Goal: Obtain resource: Obtain resource

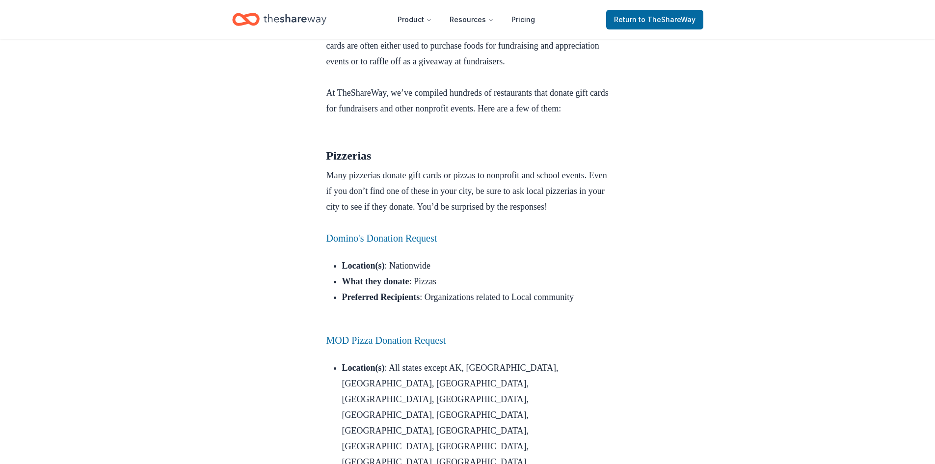
scroll to position [393, 0]
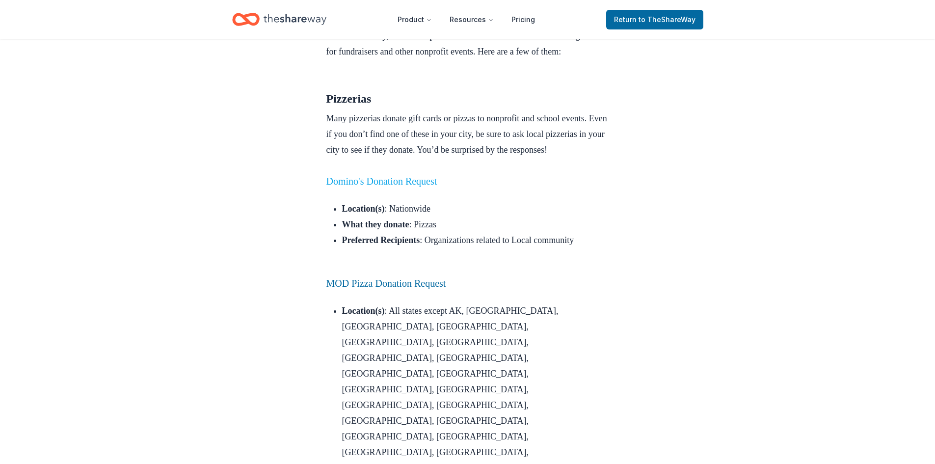
click at [404, 187] on link "Domino's Donation Request" at bounding box center [381, 181] width 111 height 11
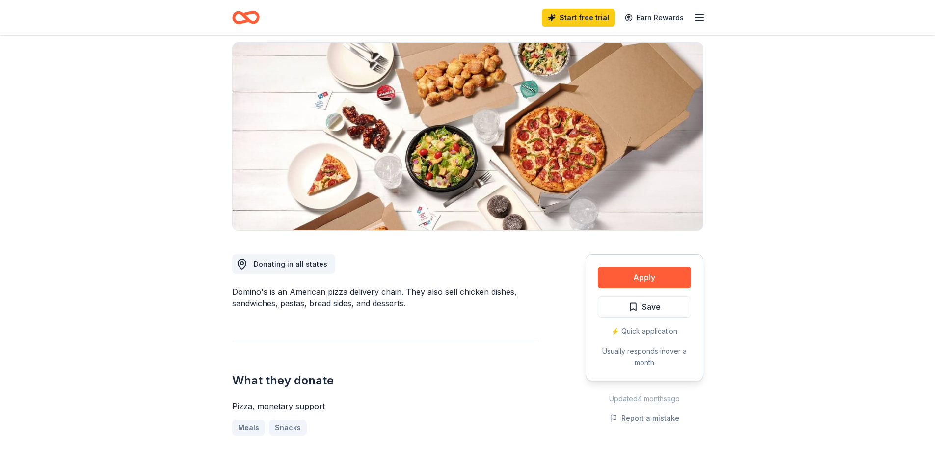
scroll to position [98, 0]
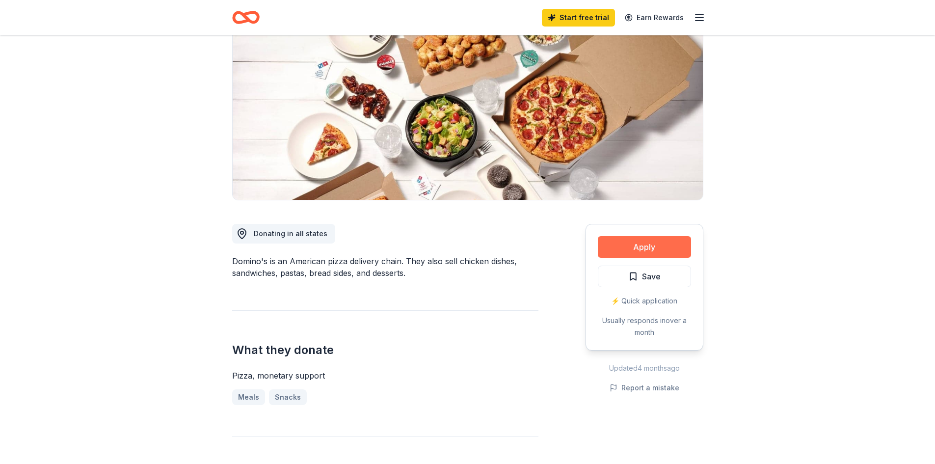
click at [643, 240] on button "Apply" at bounding box center [644, 247] width 93 height 22
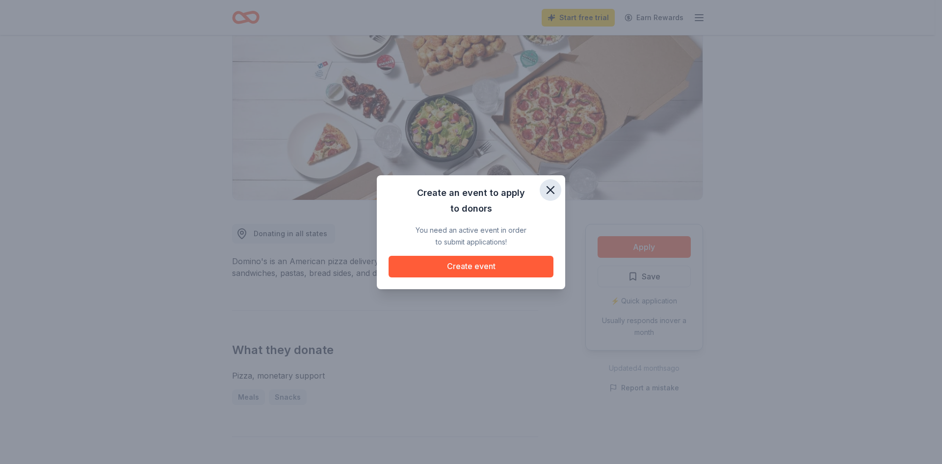
click at [547, 187] on icon "button" at bounding box center [550, 190] width 7 height 7
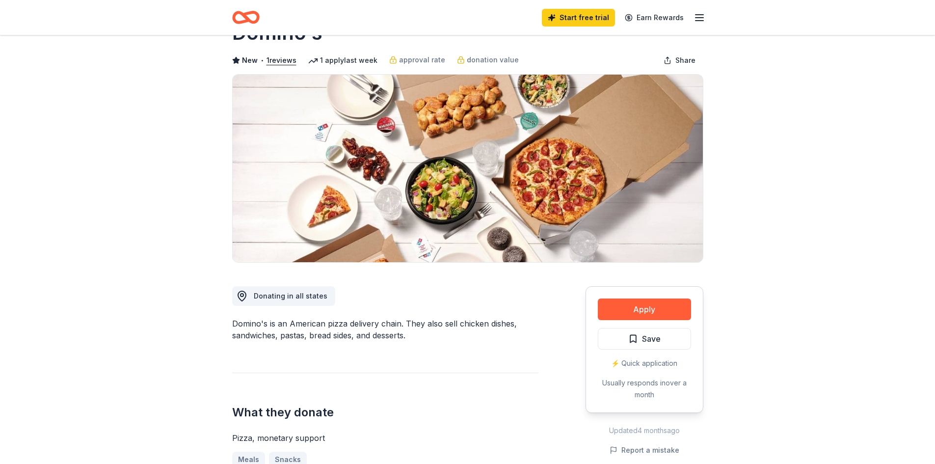
scroll to position [0, 0]
